Goal: Task Accomplishment & Management: Manage account settings

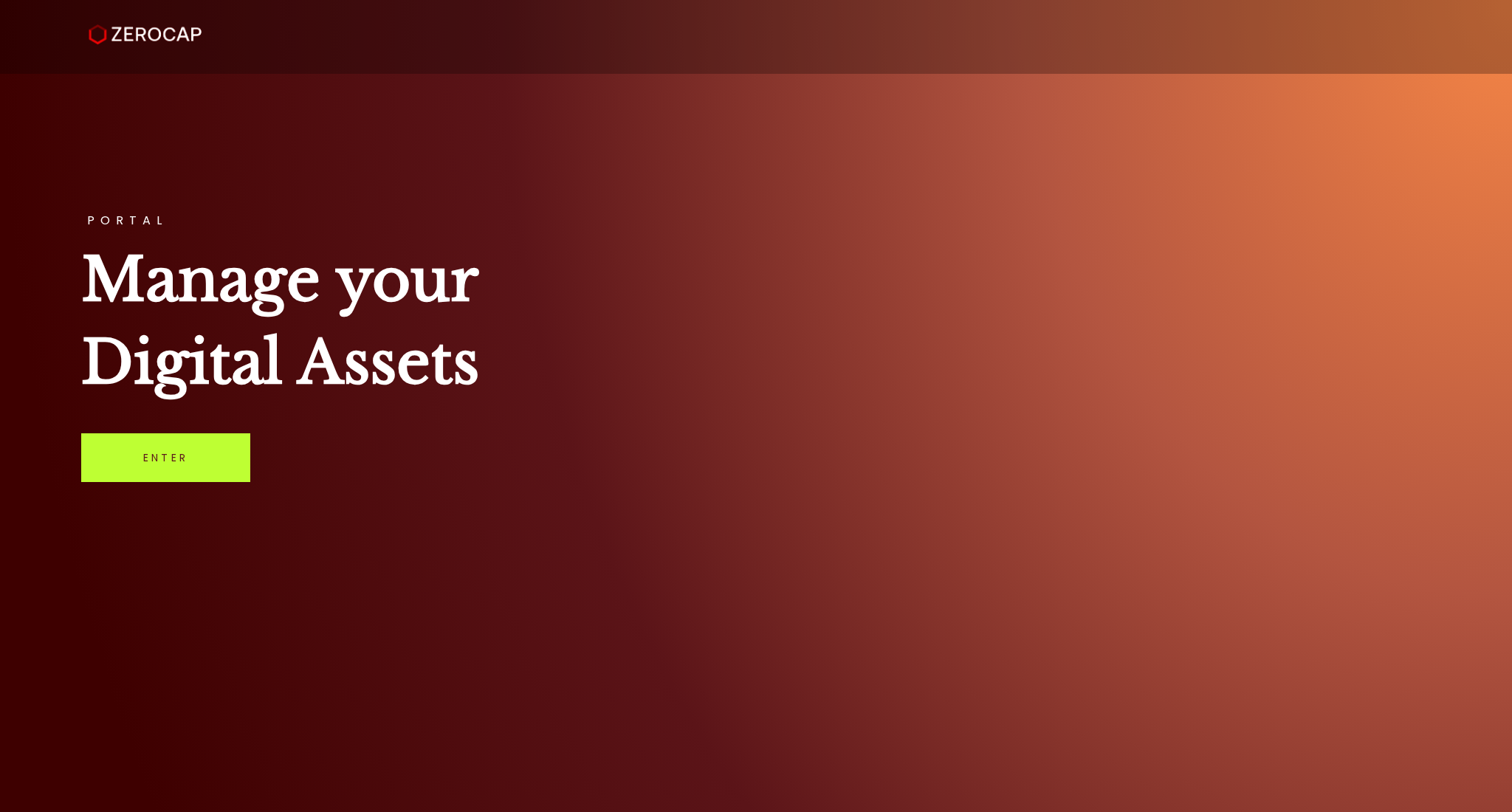
click at [194, 456] on link "Enter" at bounding box center [166, 458] width 169 height 49
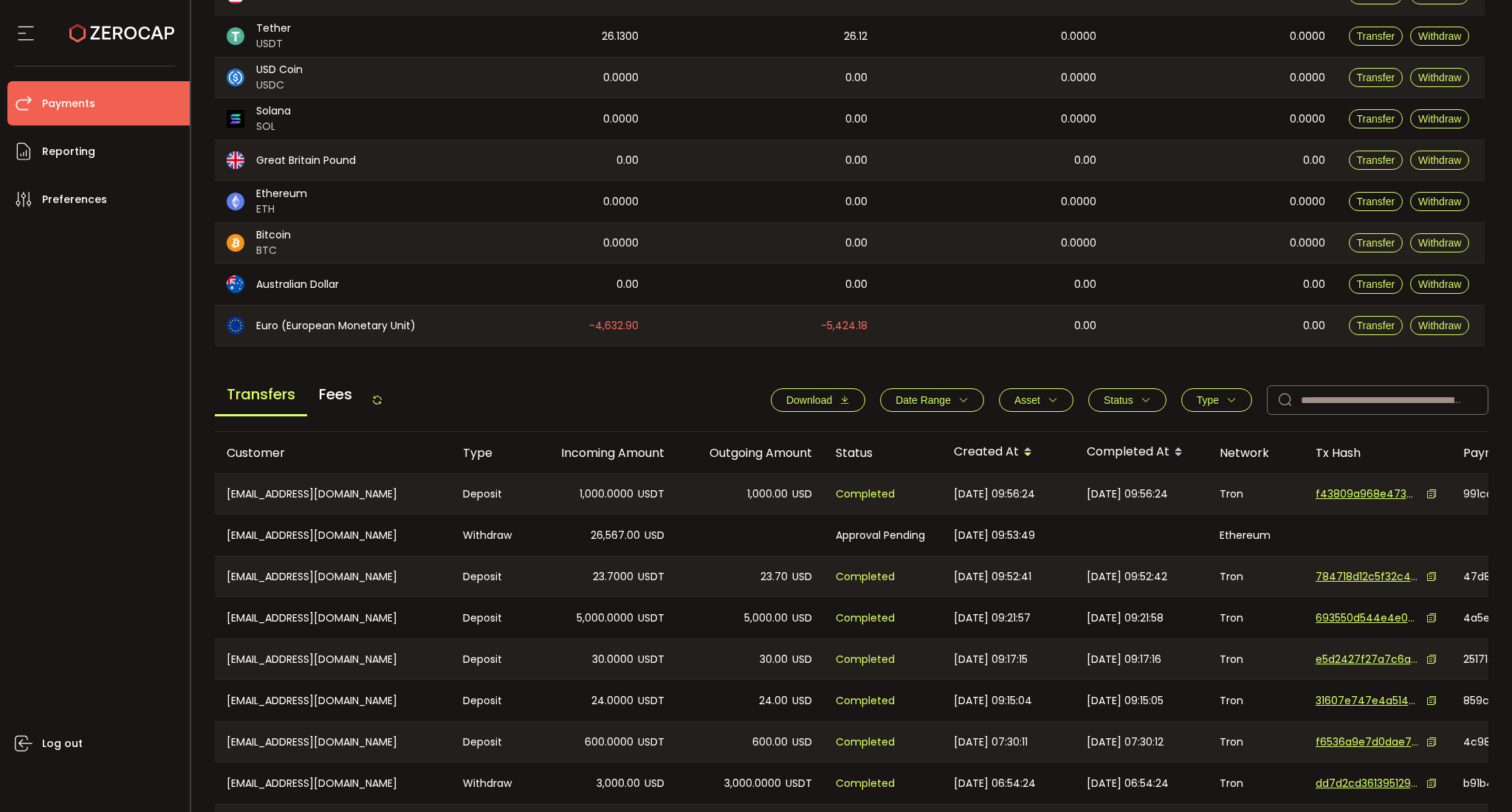
scroll to position [188, 0]
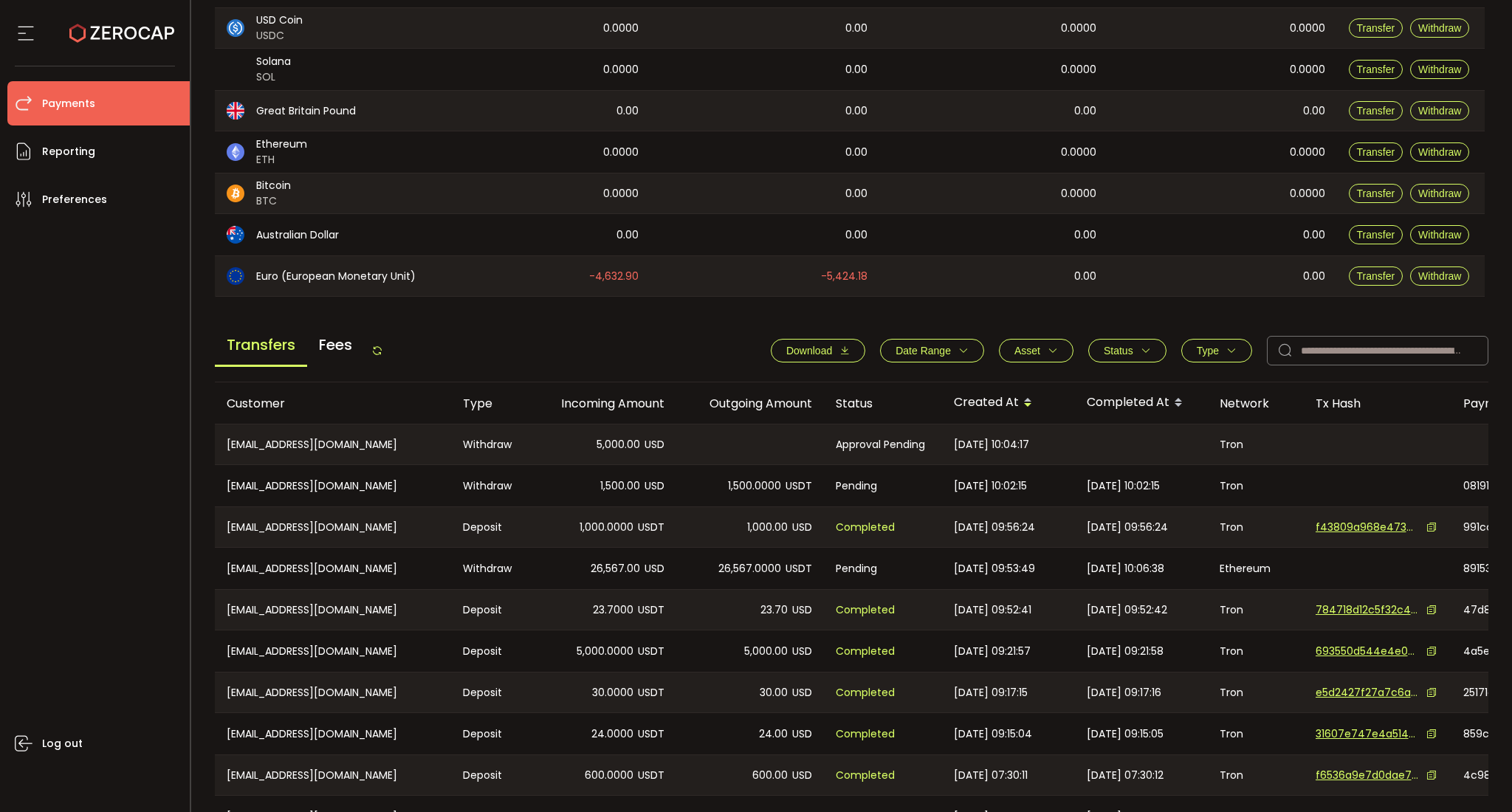
scroll to position [362, 0]
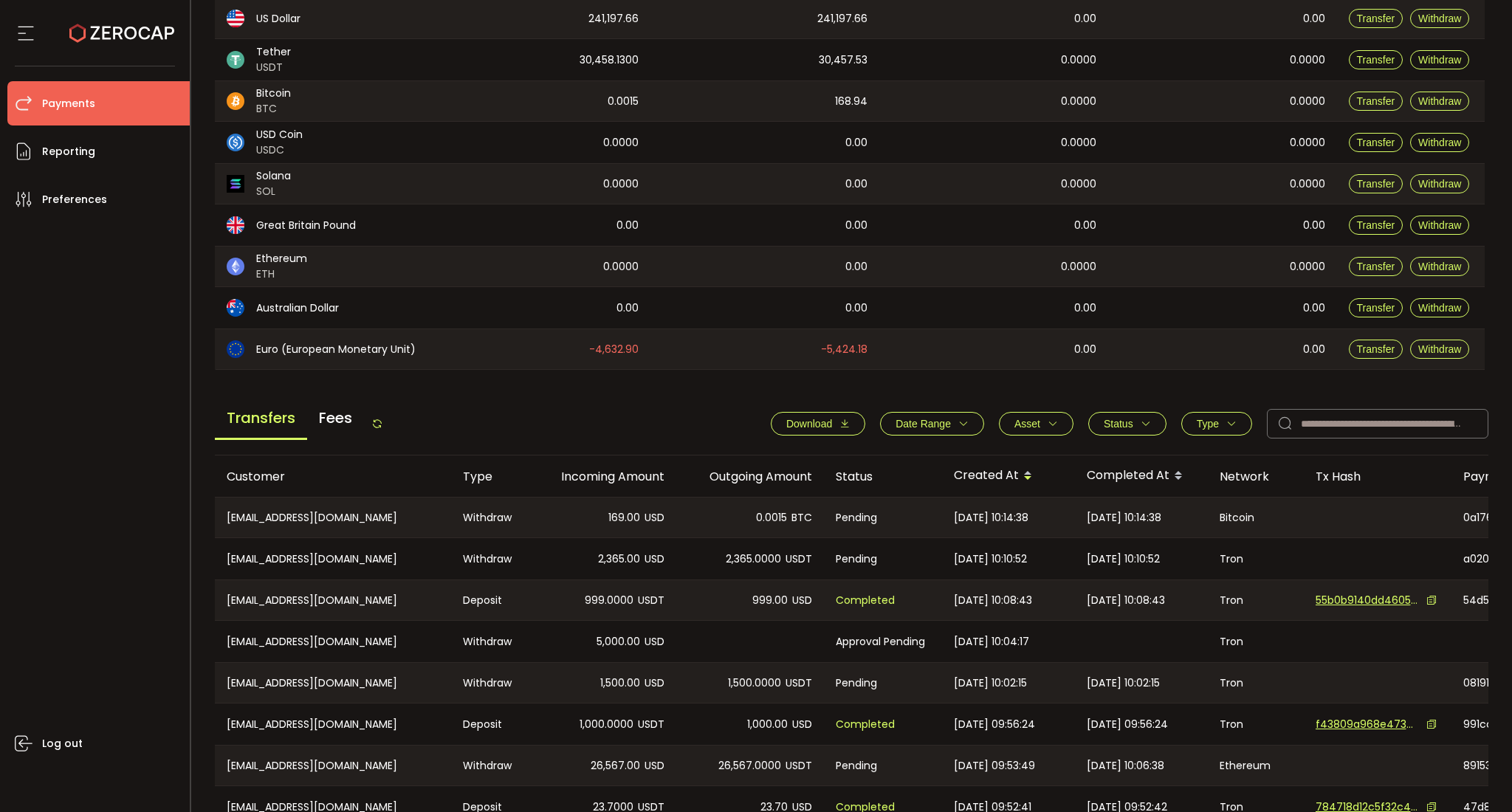
scroll to position [384, 0]
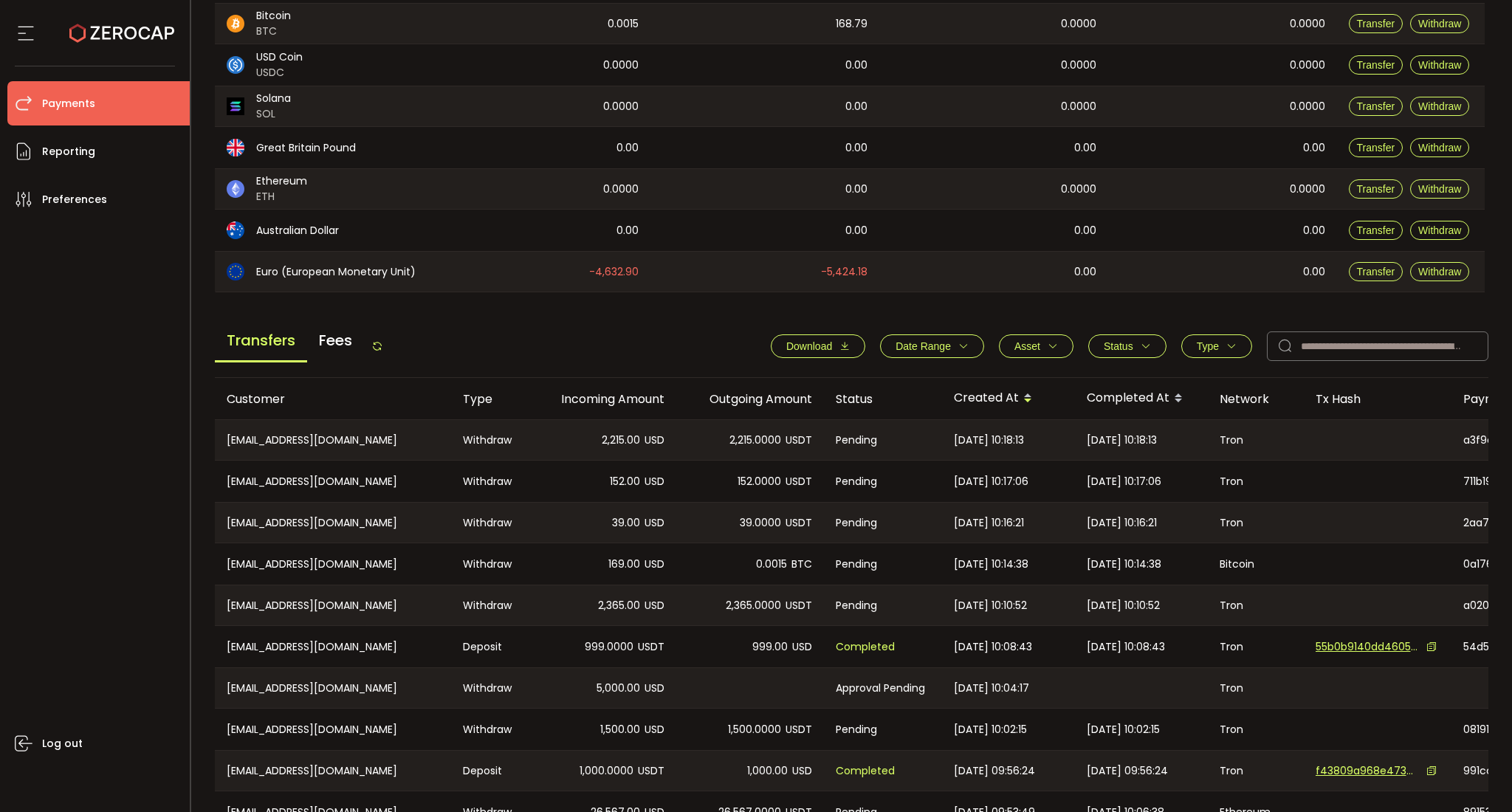
scroll to position [384, 0]
